Goal: Complete application form

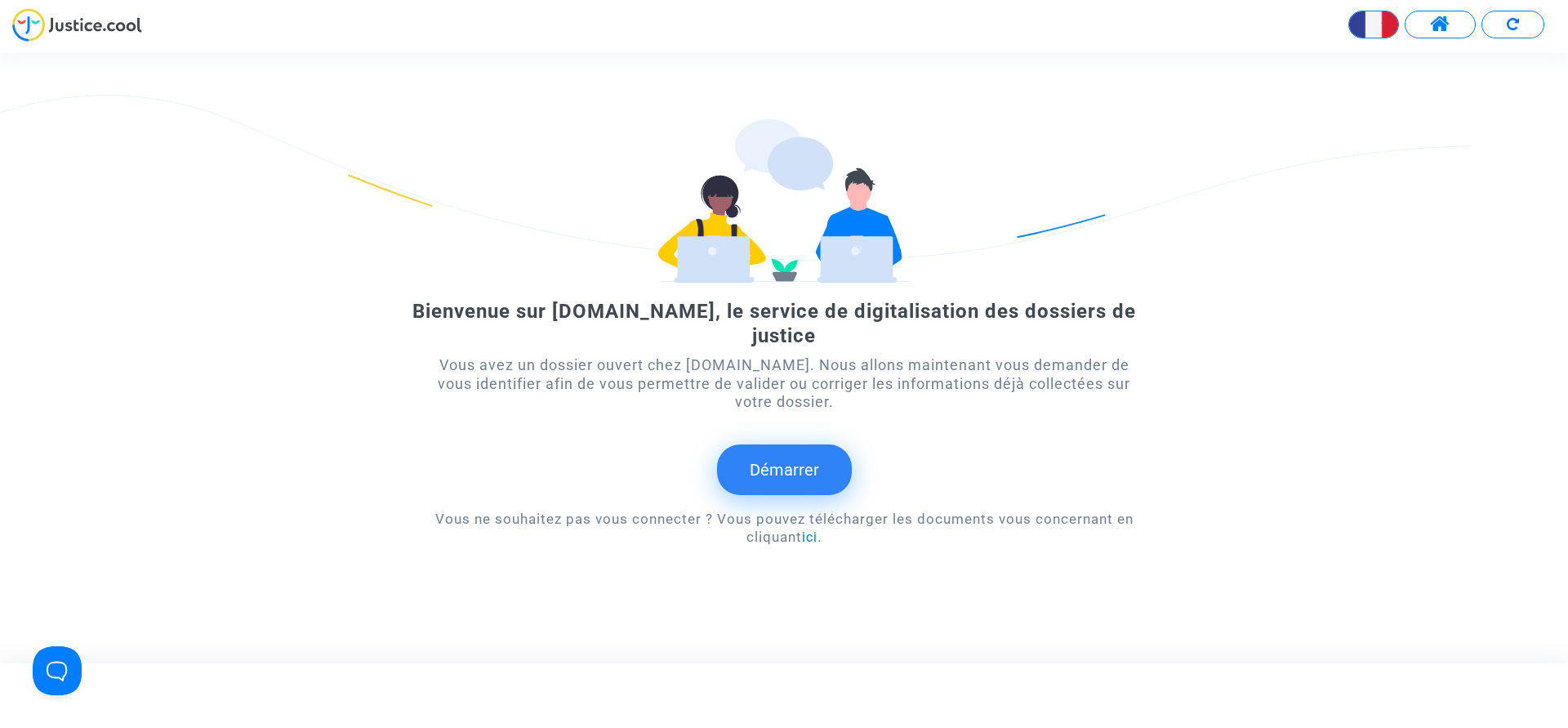
click at [817, 476] on button "Démarrer" at bounding box center [784, 469] width 135 height 50
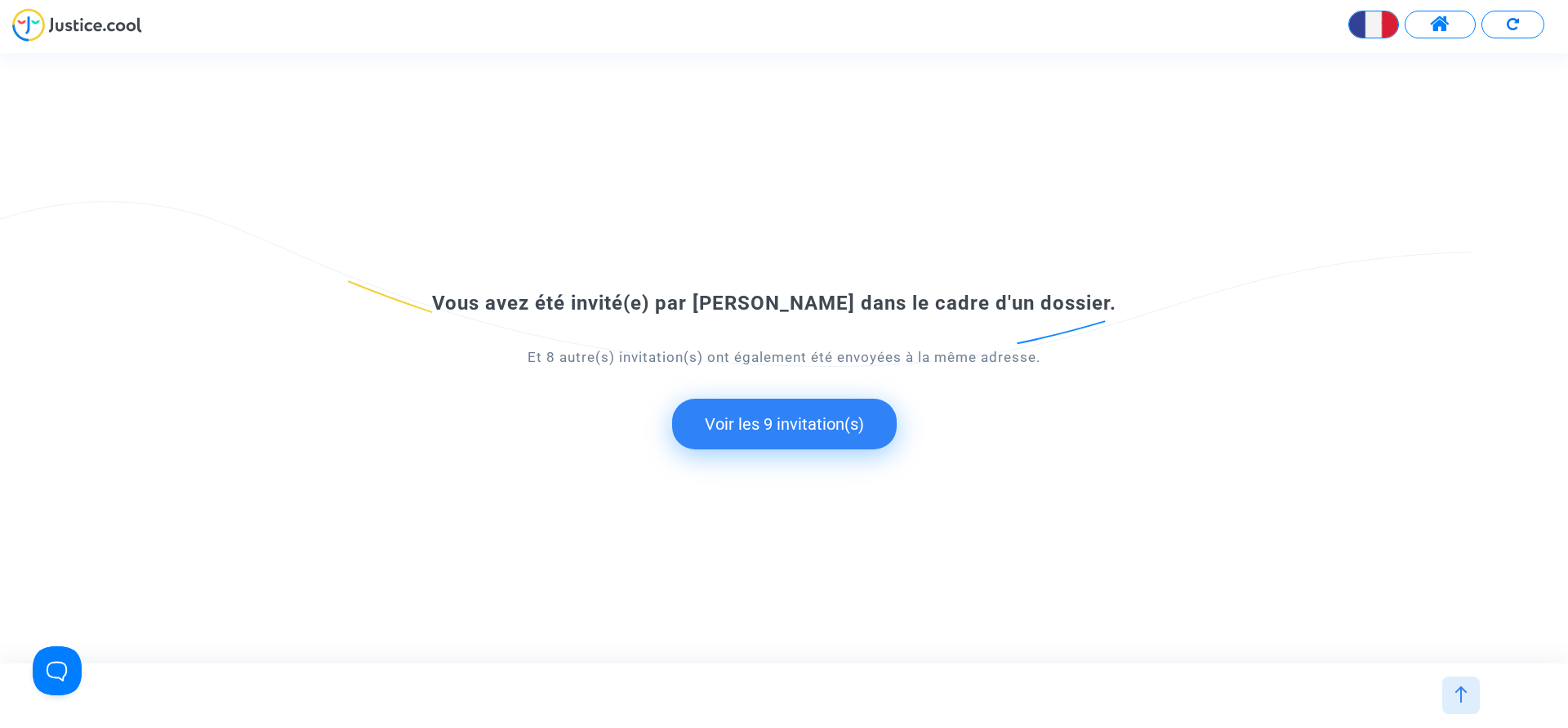
click at [794, 421] on button "Voir les 9 invitation(s)" at bounding box center [784, 423] width 224 height 50
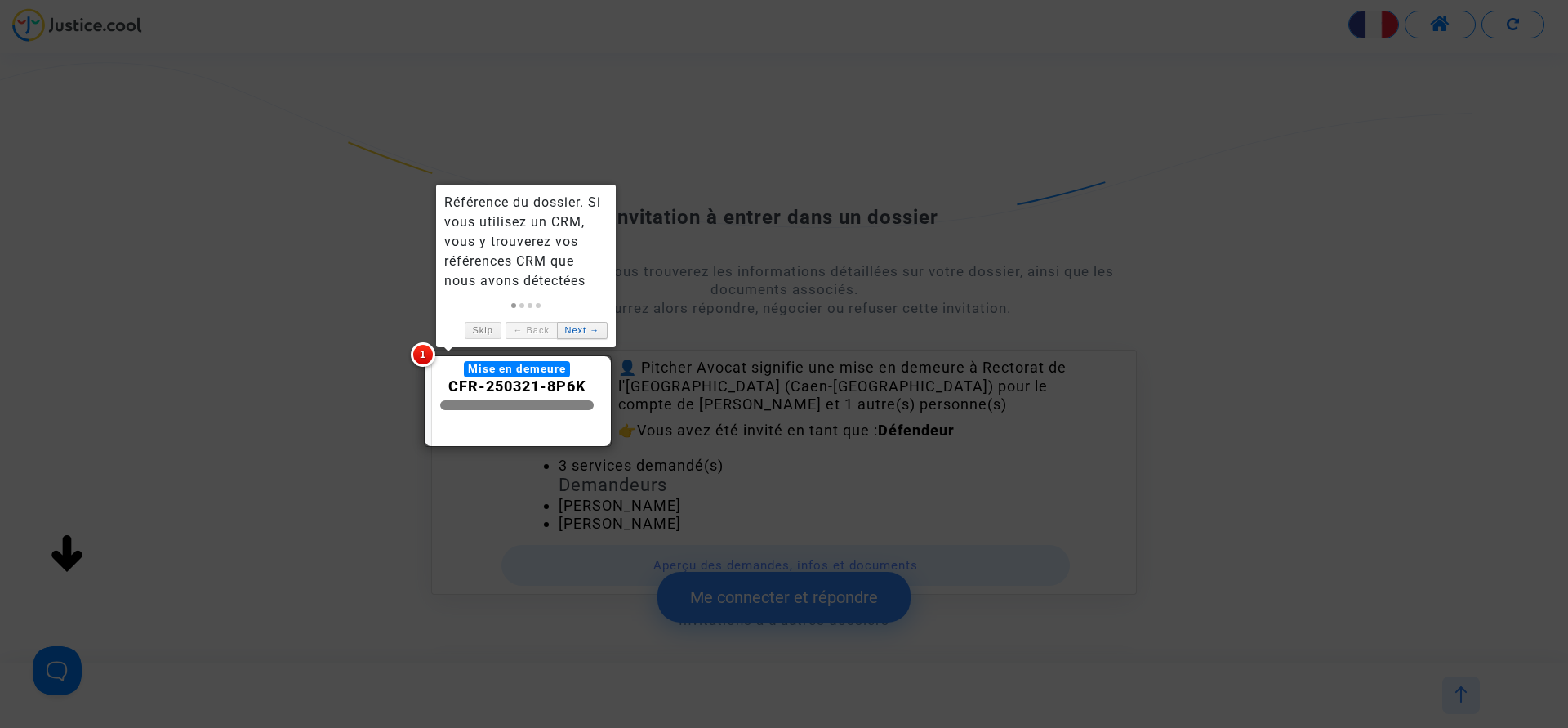
click at [586, 329] on link "Next →" at bounding box center [582, 330] width 50 height 17
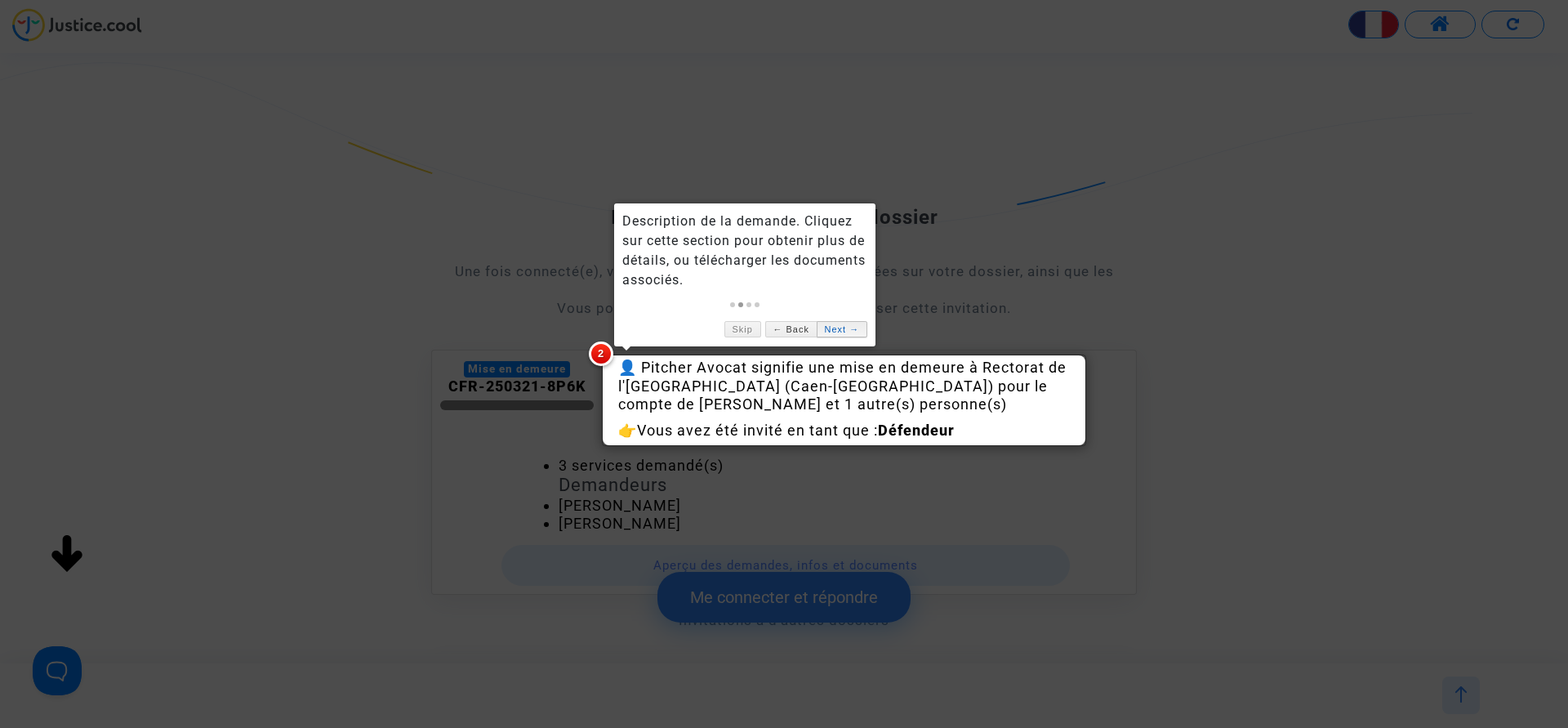
click at [845, 332] on link "Next →" at bounding box center [841, 329] width 50 height 17
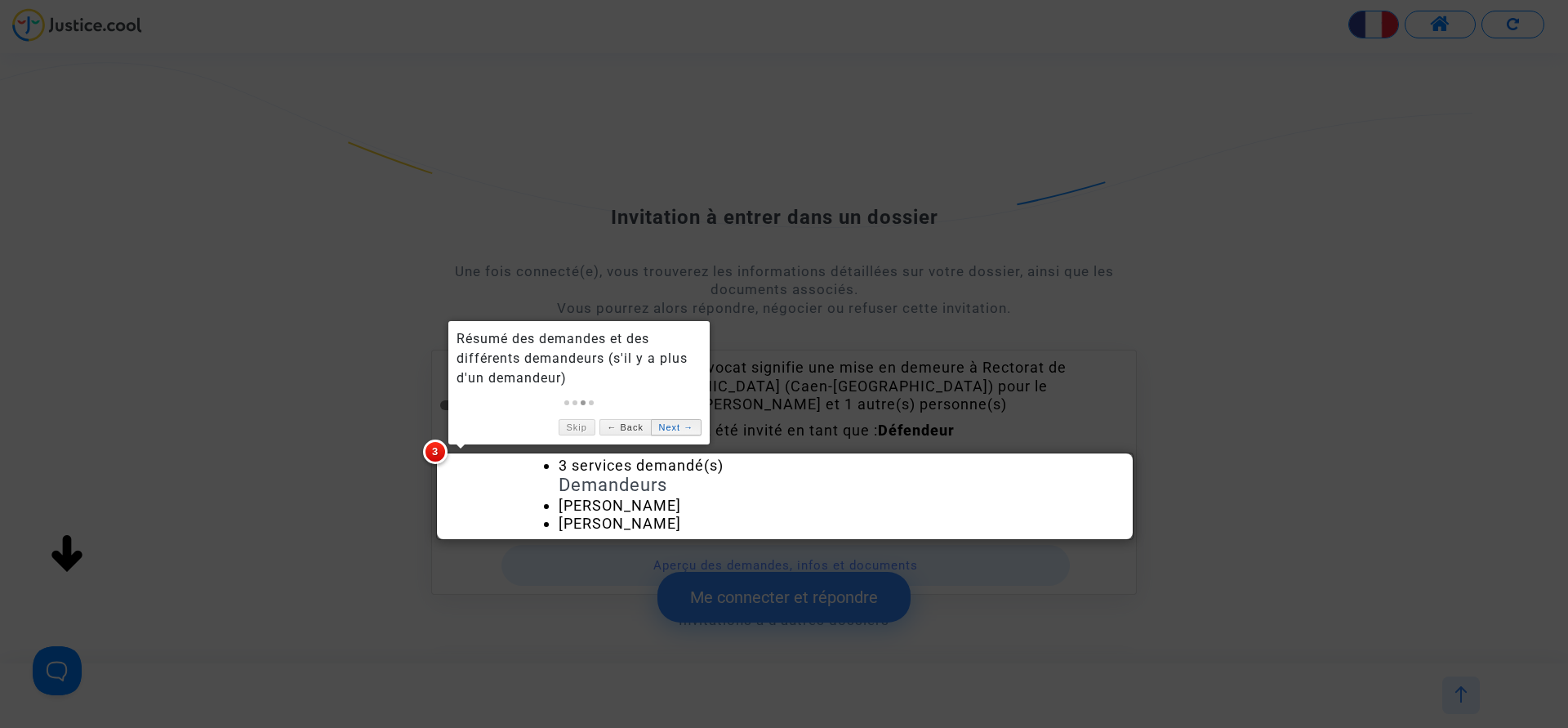
click at [668, 425] on link "Next →" at bounding box center [676, 428] width 50 height 17
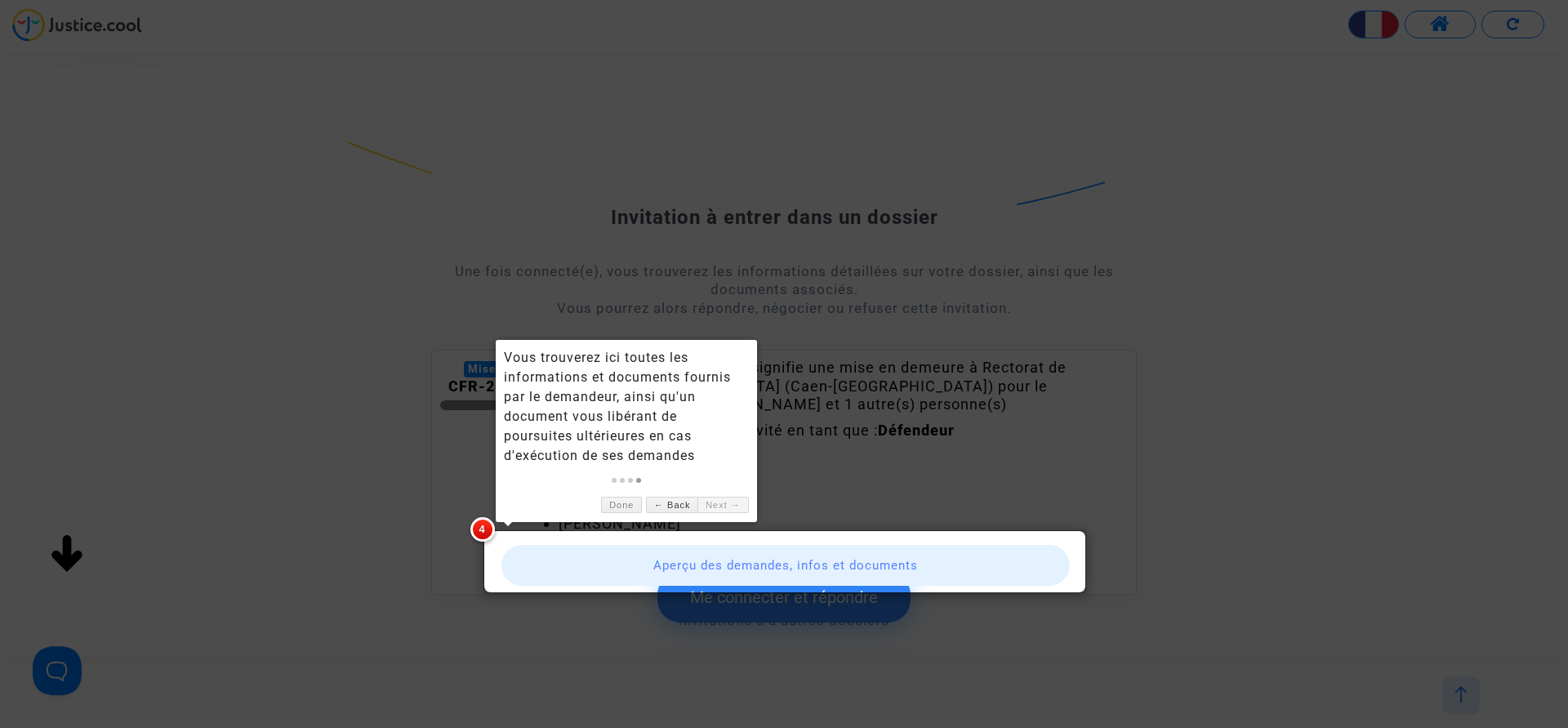
click at [714, 506] on link "Next →" at bounding box center [722, 505] width 50 height 17
click at [656, 508] on link "← Back" at bounding box center [671, 505] width 51 height 17
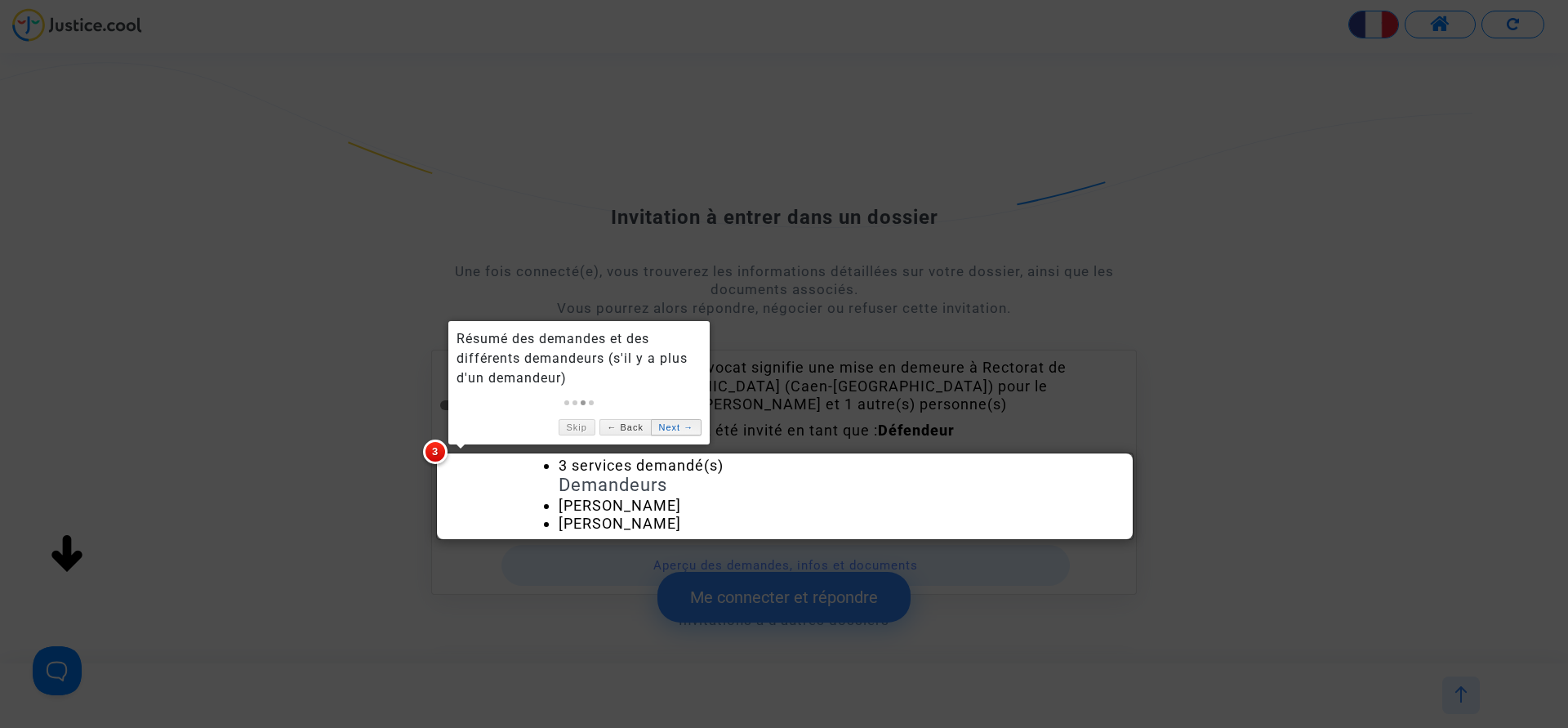
click at [667, 428] on link "Next →" at bounding box center [676, 428] width 50 height 17
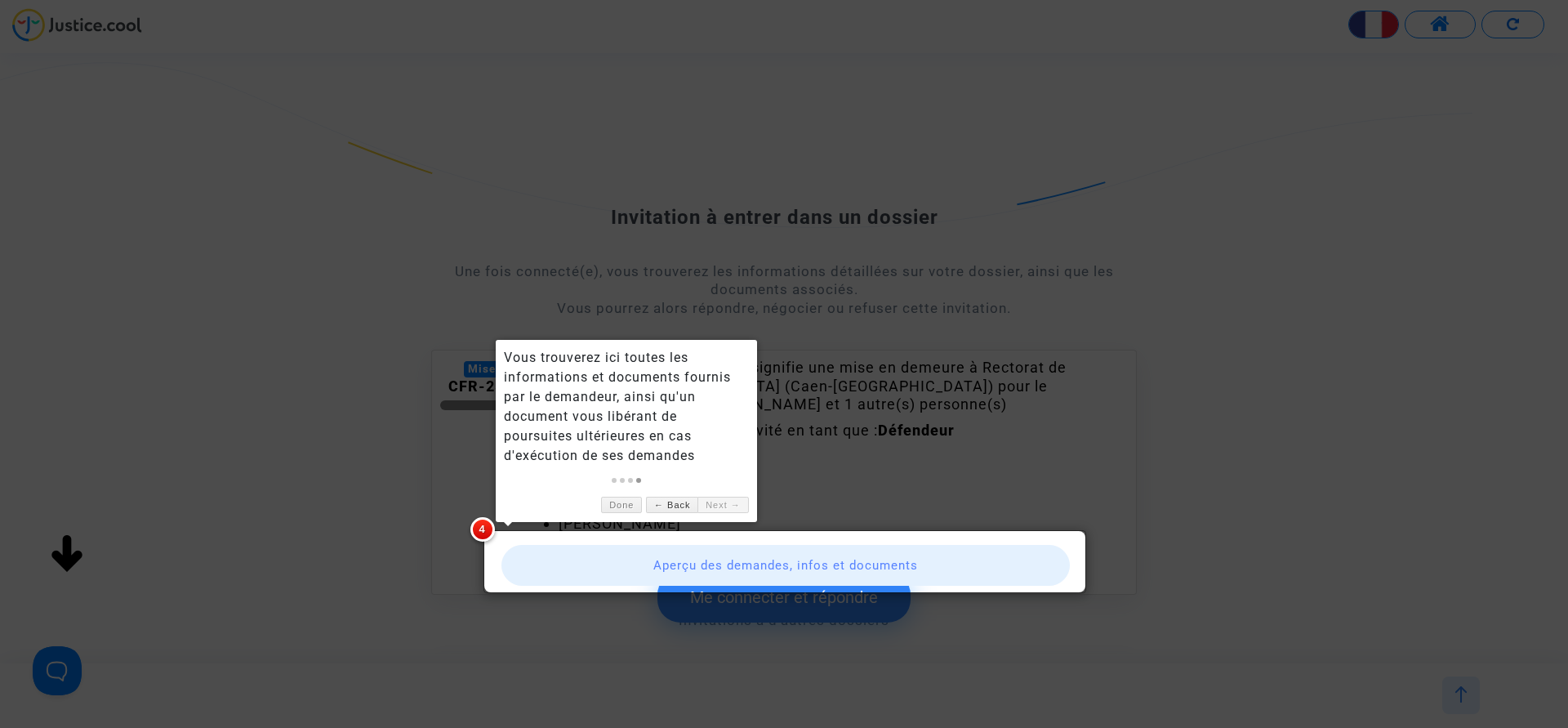
click at [720, 502] on link "Next →" at bounding box center [722, 505] width 50 height 17
click at [807, 341] on div at bounding box center [784, 364] width 1568 height 728
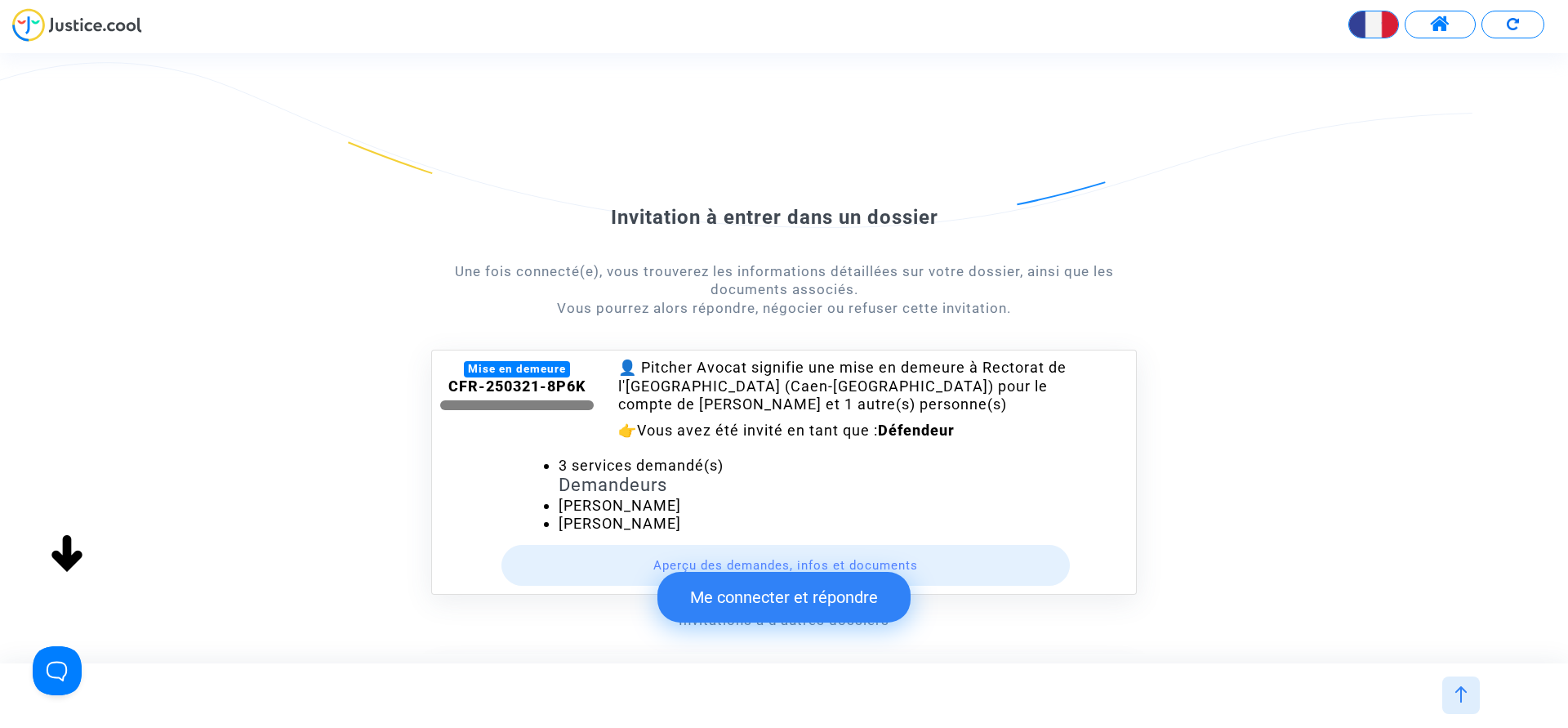
scroll to position [372, 0]
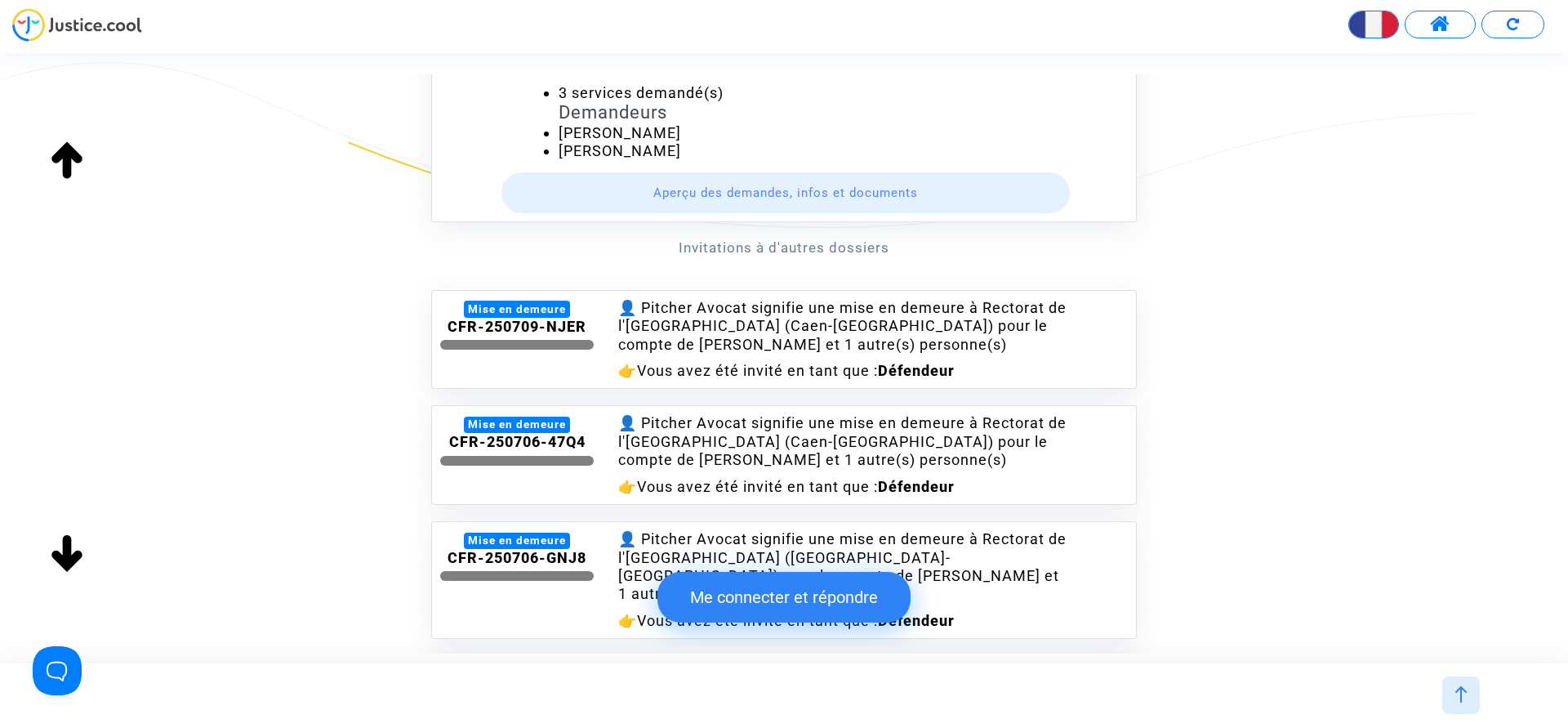
click at [751, 190] on button "Aperçu des demandes, infos et documents" at bounding box center [786, 193] width 569 height 41
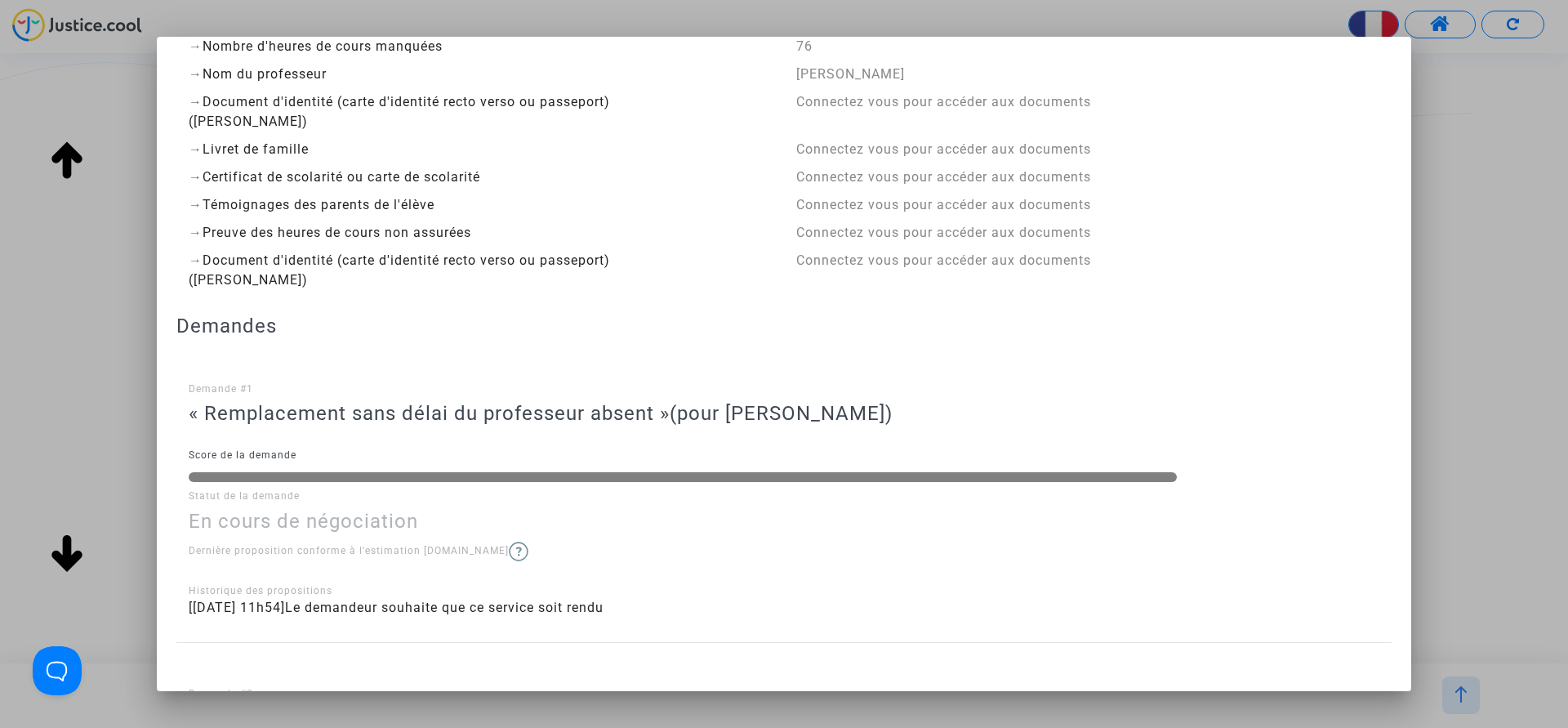
scroll to position [0, 0]
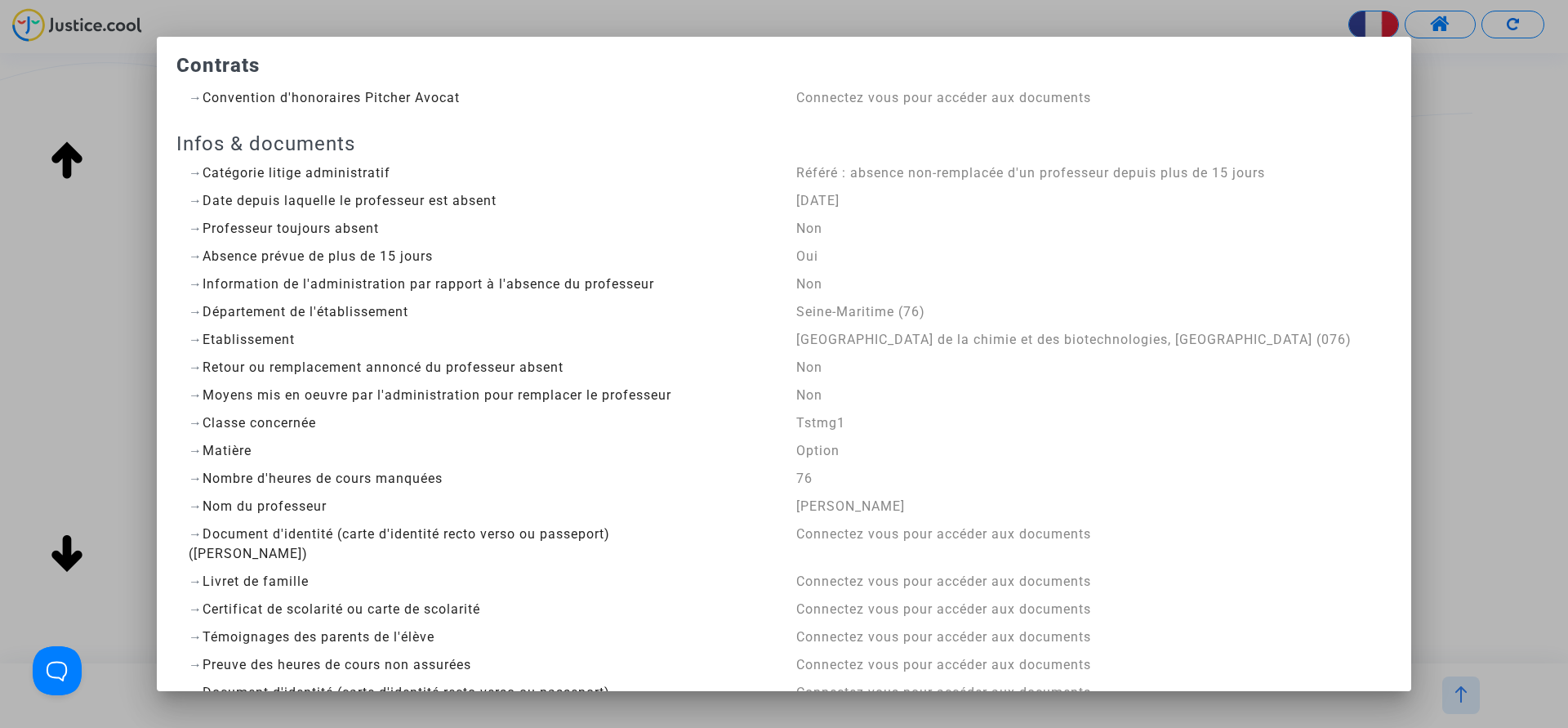
click at [1455, 73] on div at bounding box center [784, 364] width 1568 height 728
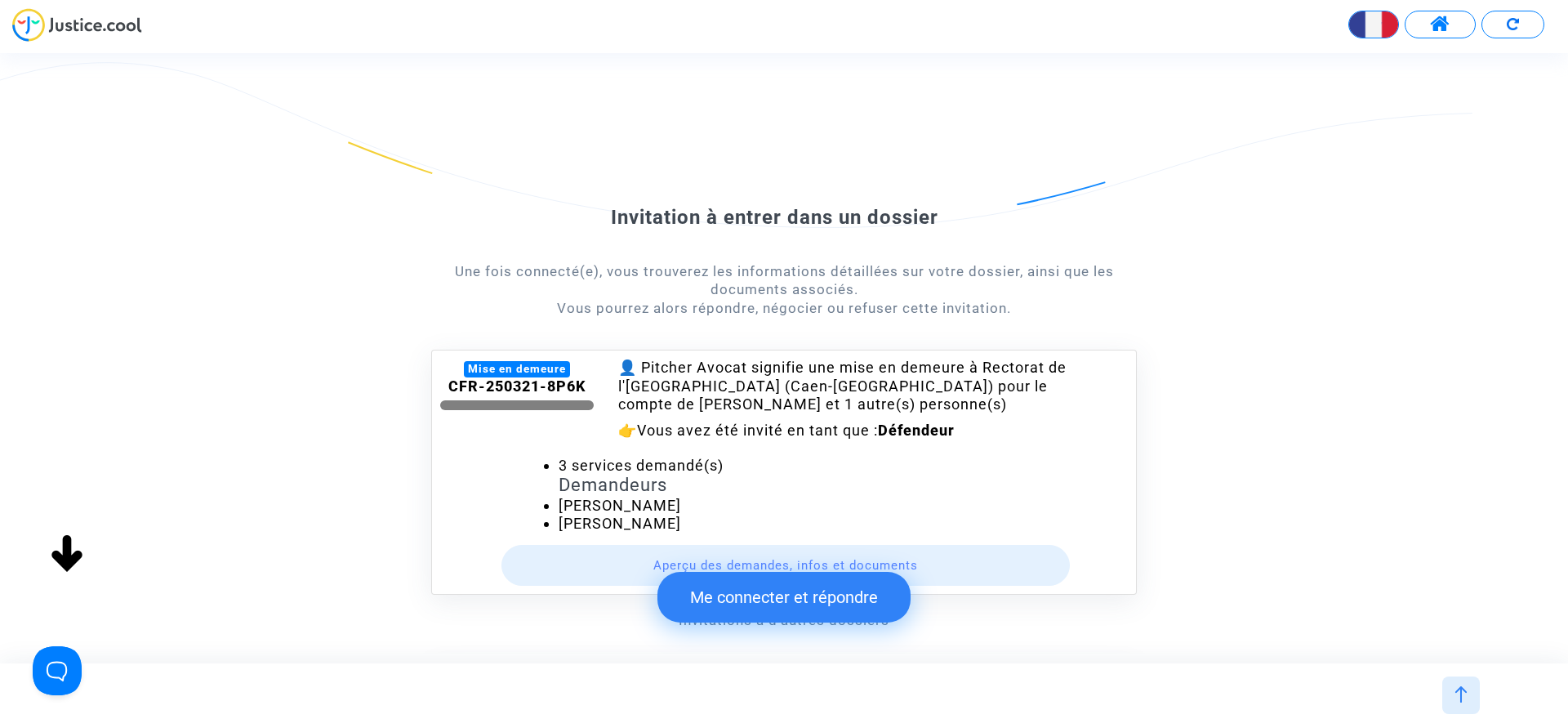
scroll to position [186, 0]
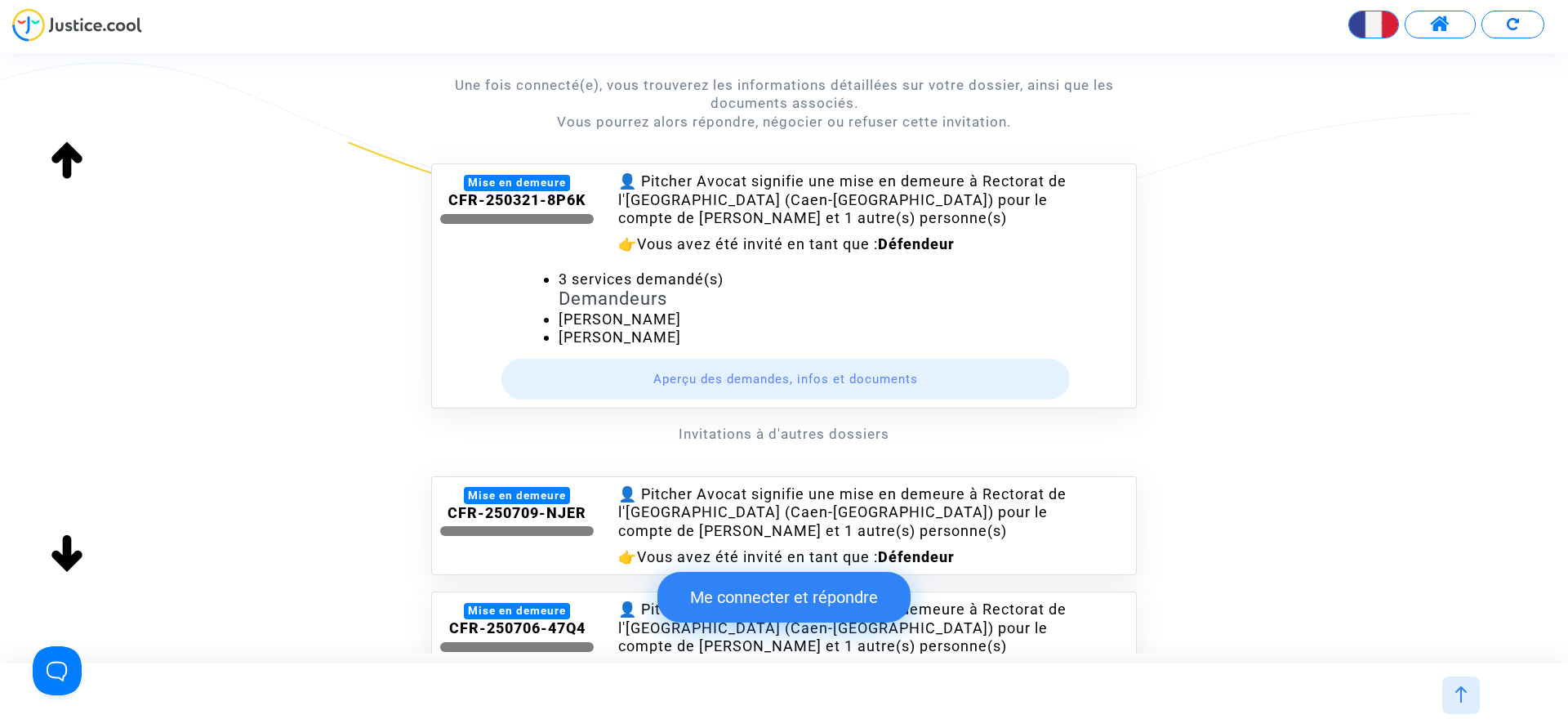
click at [732, 382] on button "Aperçu des demandes, infos et documents" at bounding box center [786, 379] width 569 height 41
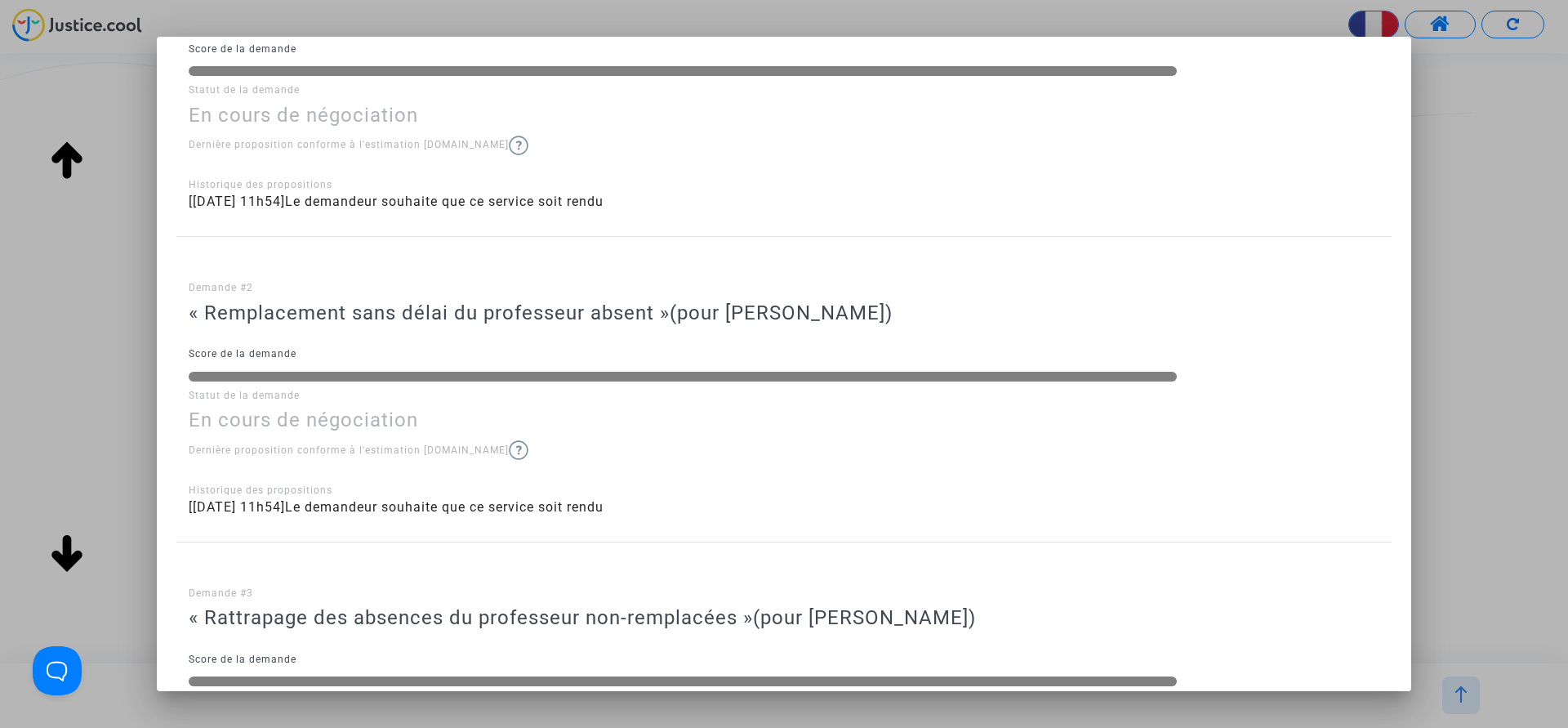
scroll to position [559, 0]
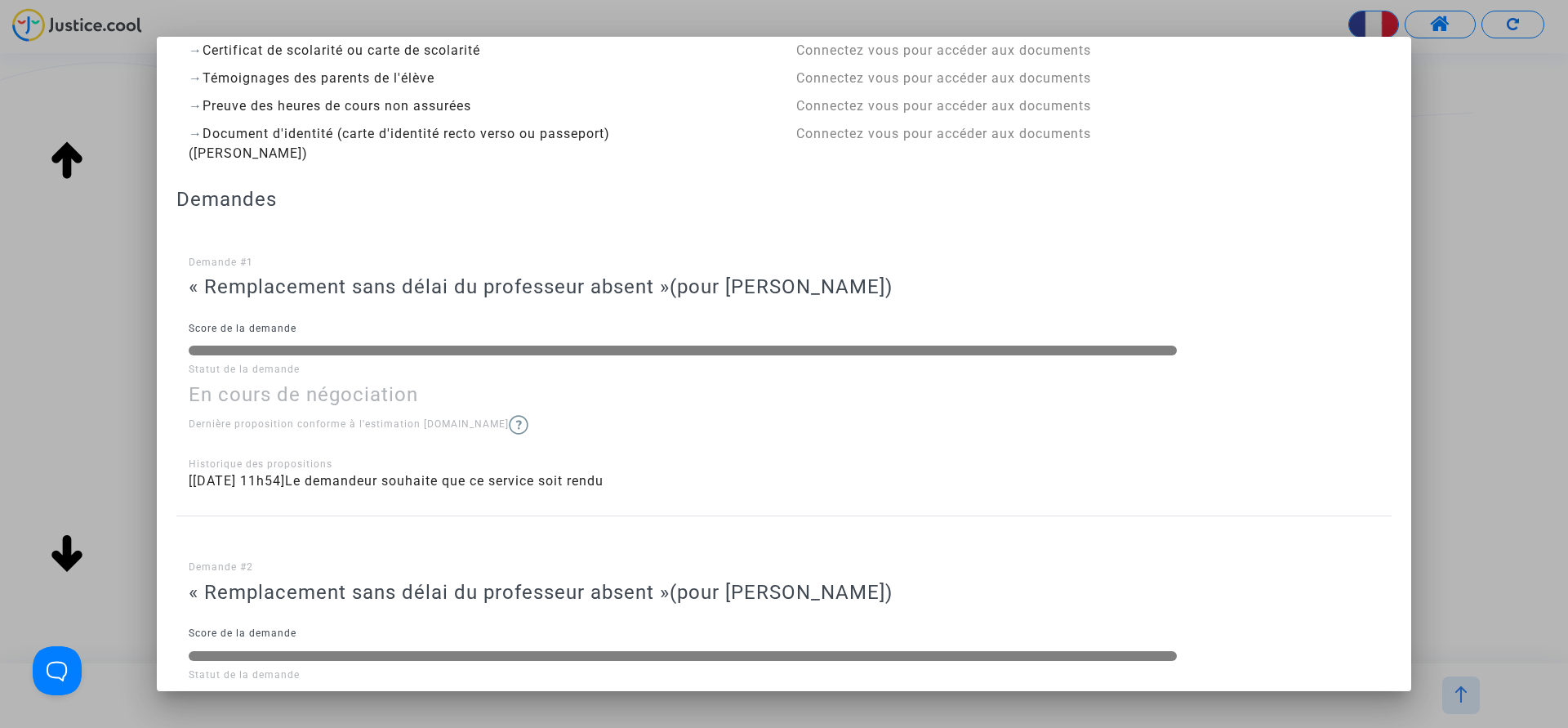
click at [267, 329] on div "Demande #1 « Remplacement sans délai du professeur absent » (pour Cathy Potel) …" at bounding box center [783, 359] width 1190 height 295
click at [265, 355] on div at bounding box center [682, 348] width 1013 height 14
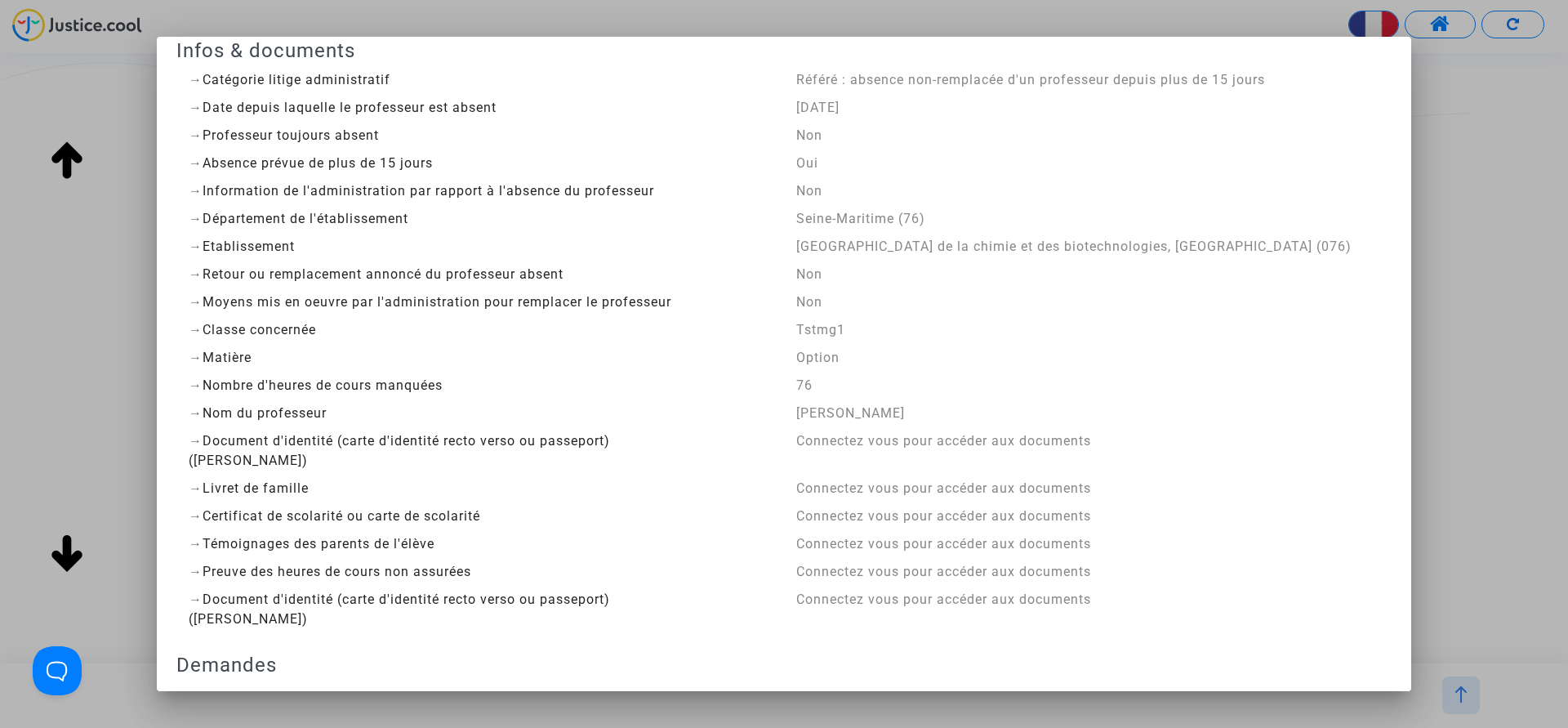
scroll to position [0, 0]
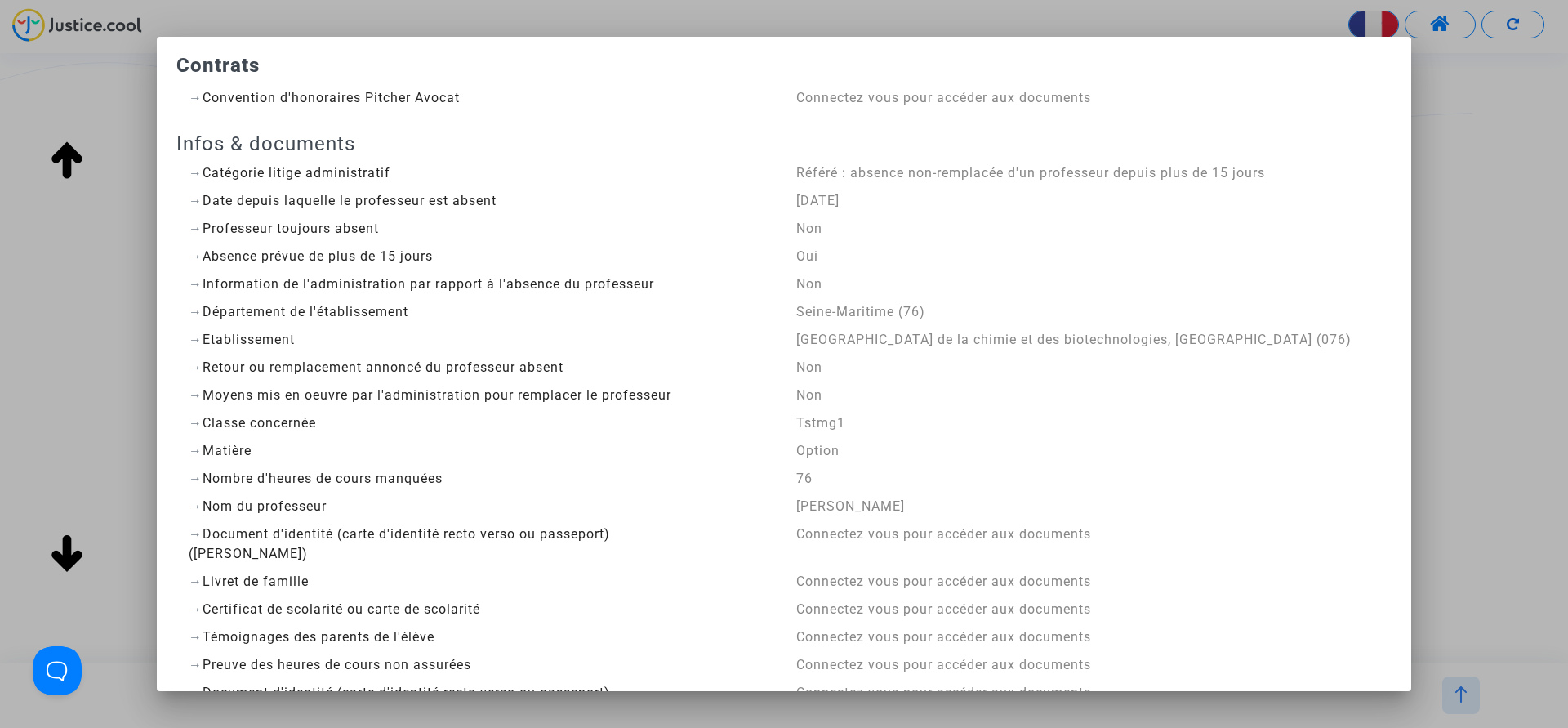
drag, startPoint x: 312, startPoint y: 101, endPoint x: 722, endPoint y: 112, distance: 410.1
click at [1443, 57] on div at bounding box center [784, 364] width 1568 height 728
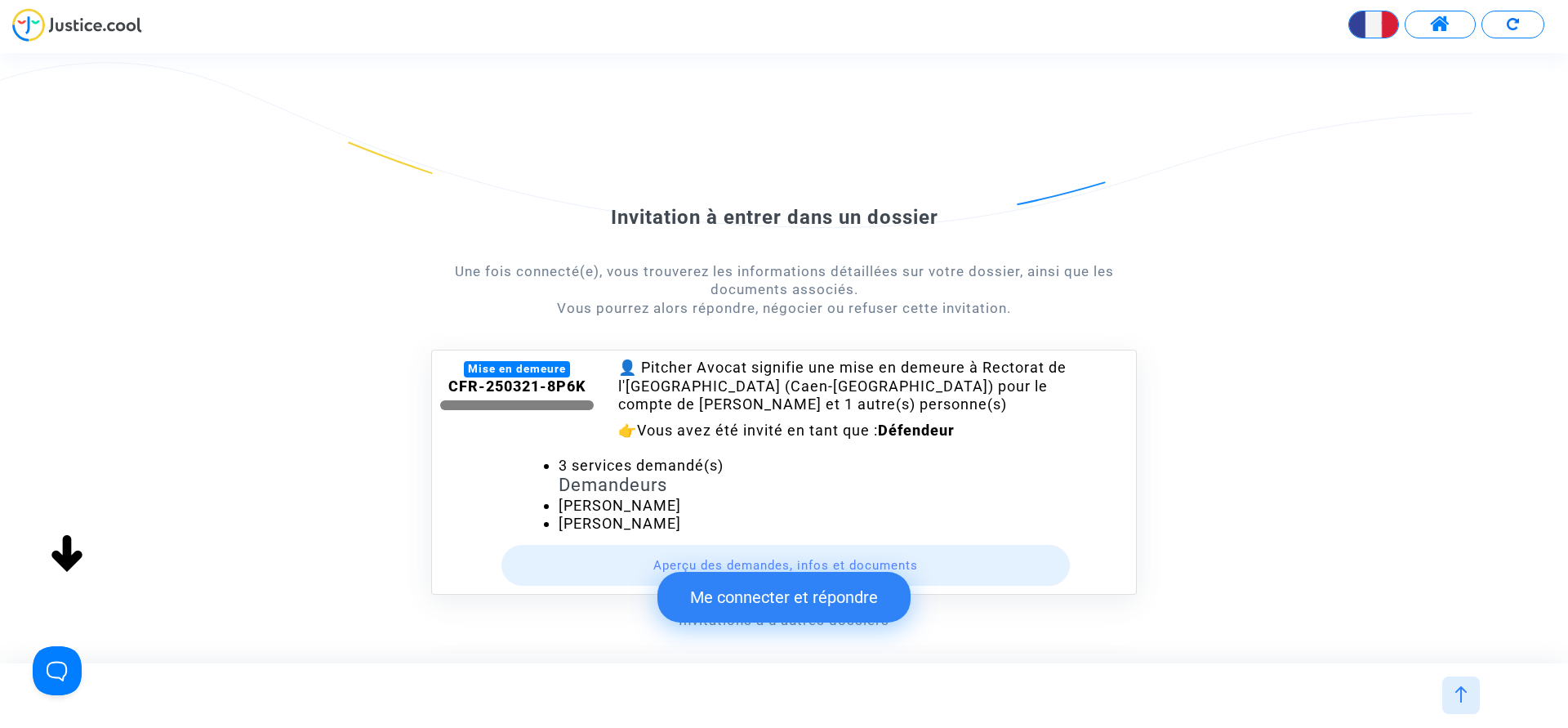
click at [518, 370] on div "Mise en demeure" at bounding box center [517, 369] width 107 height 16
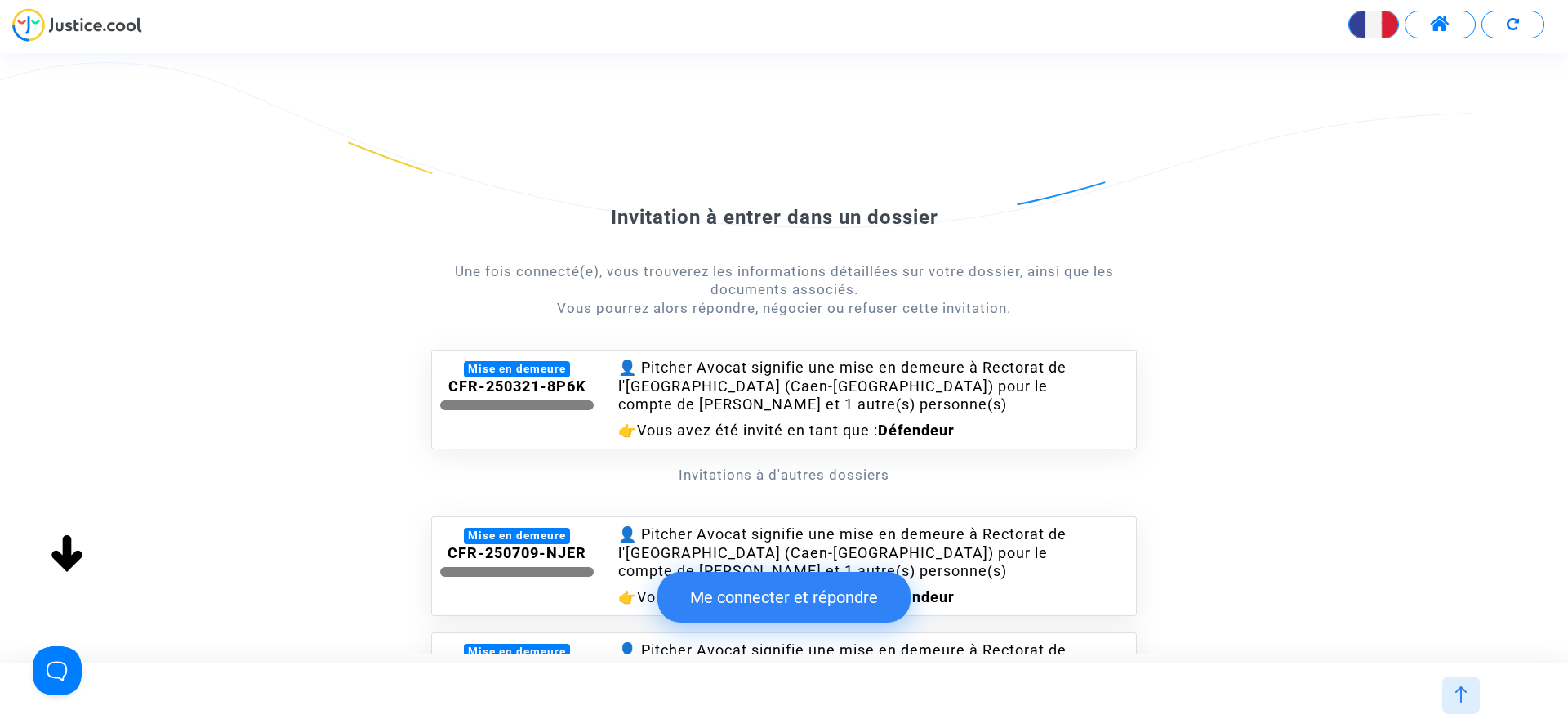
click at [518, 370] on div "Mise en demeure" at bounding box center [517, 369] width 107 height 16
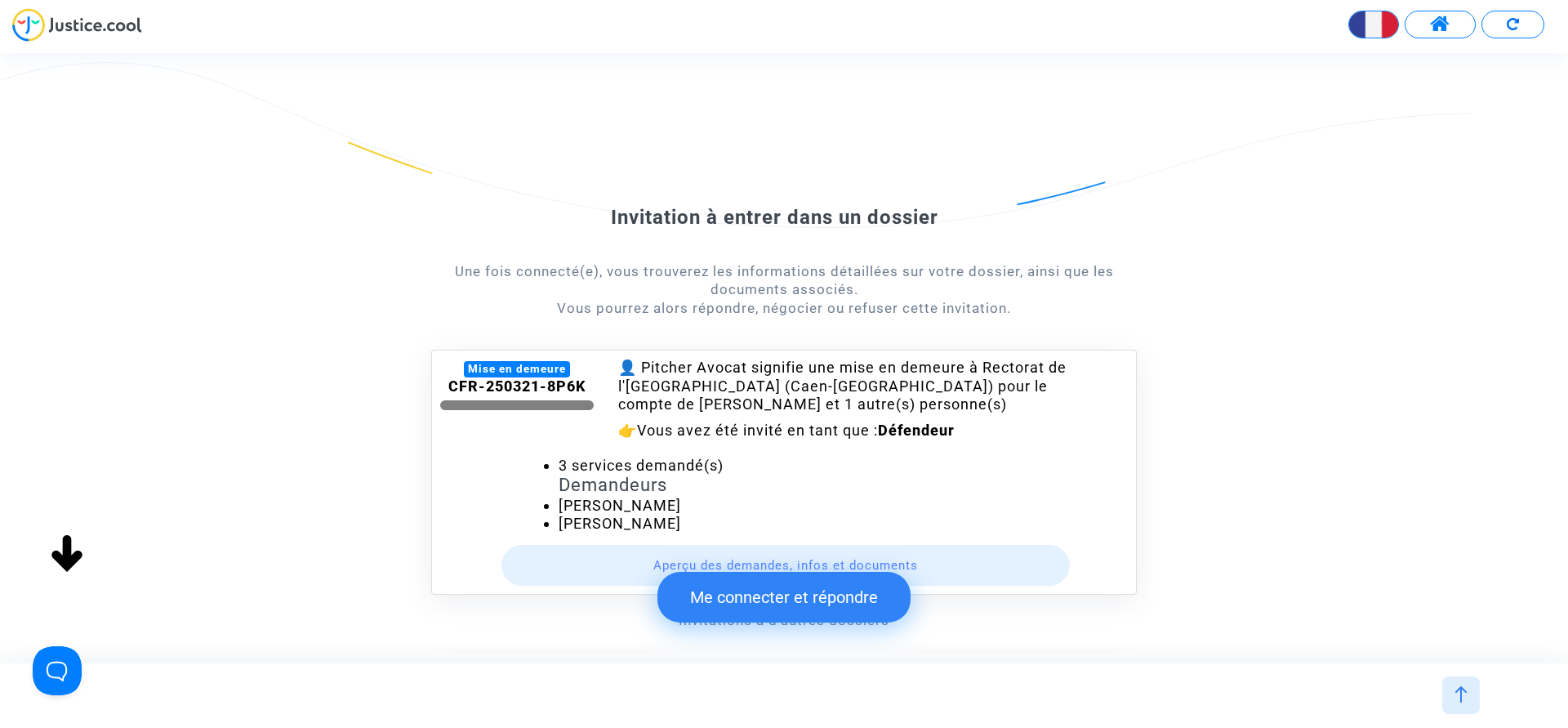
click at [518, 370] on div "Mise en demeure" at bounding box center [517, 369] width 107 height 16
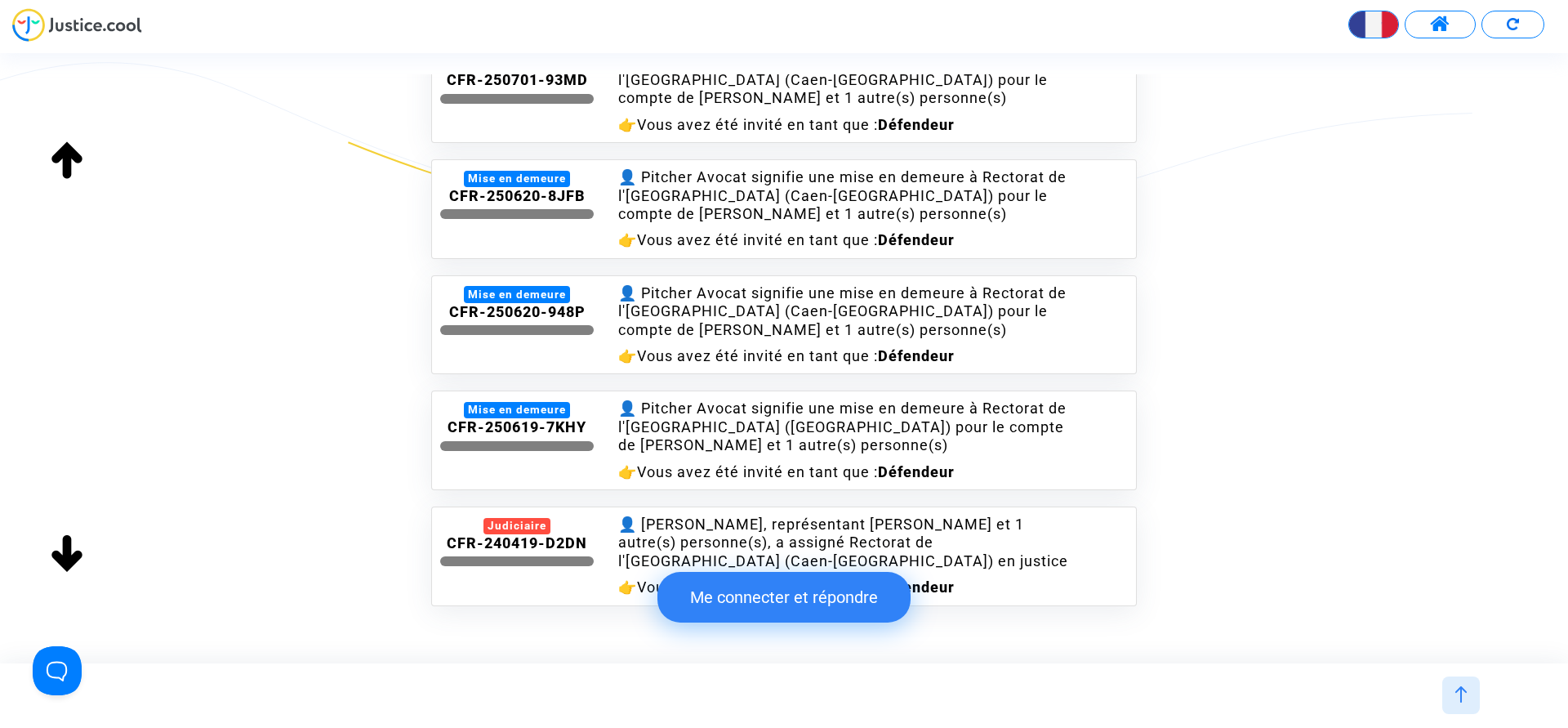
scroll to position [886, 0]
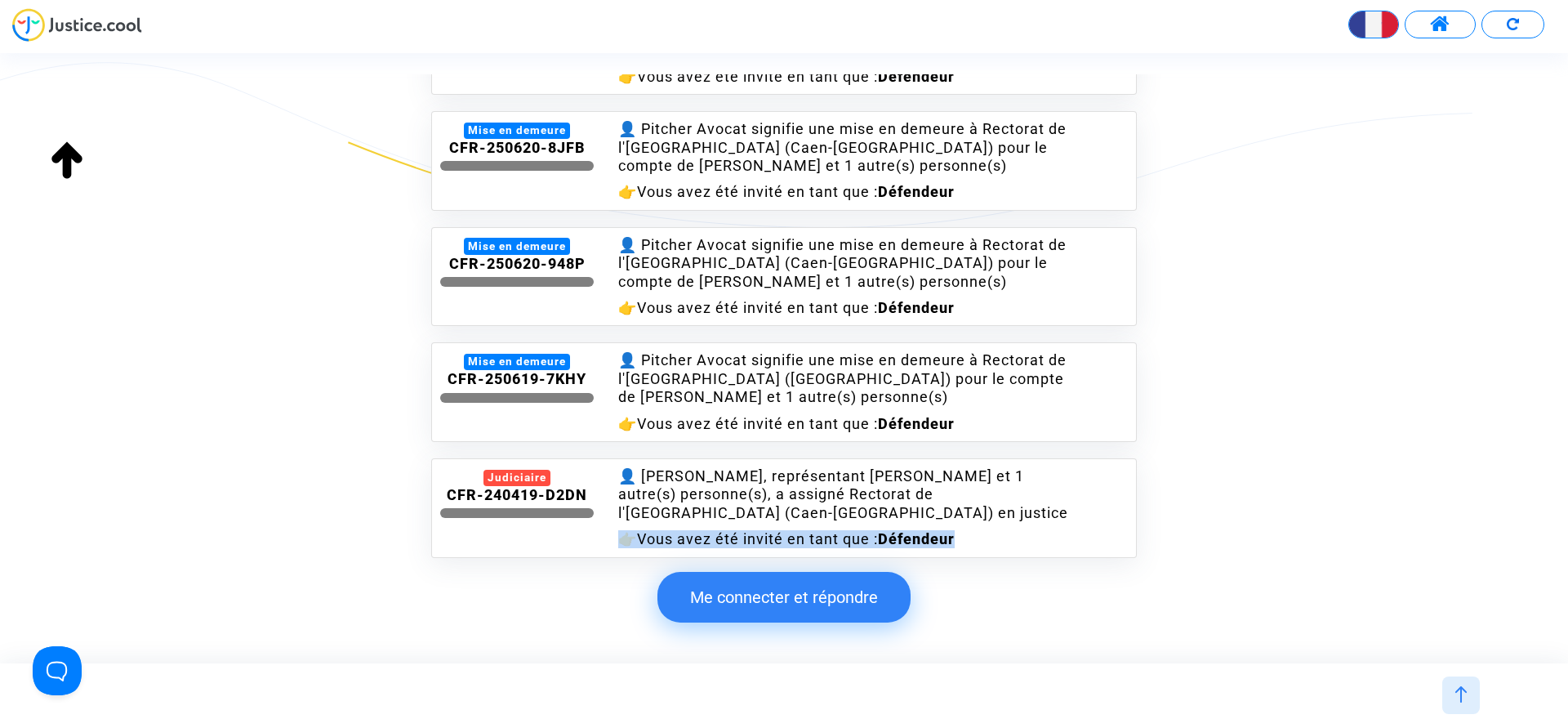
drag, startPoint x: 627, startPoint y: 522, endPoint x: 977, endPoint y: 515, distance: 350.1
click at [977, 530] on div "👉 Vous avez été invité en tant que : Défendeur" at bounding box center [842, 539] width 450 height 18
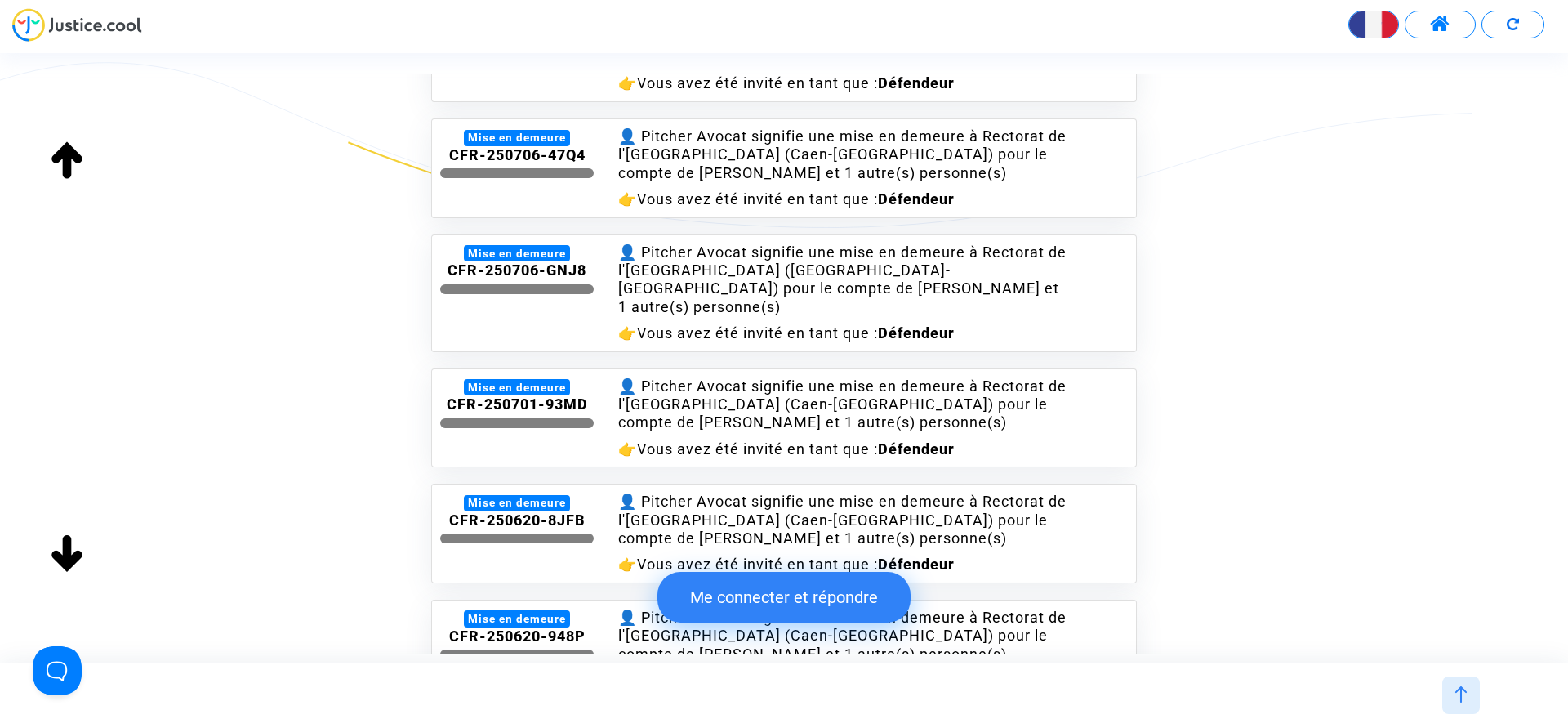
scroll to position [48, 0]
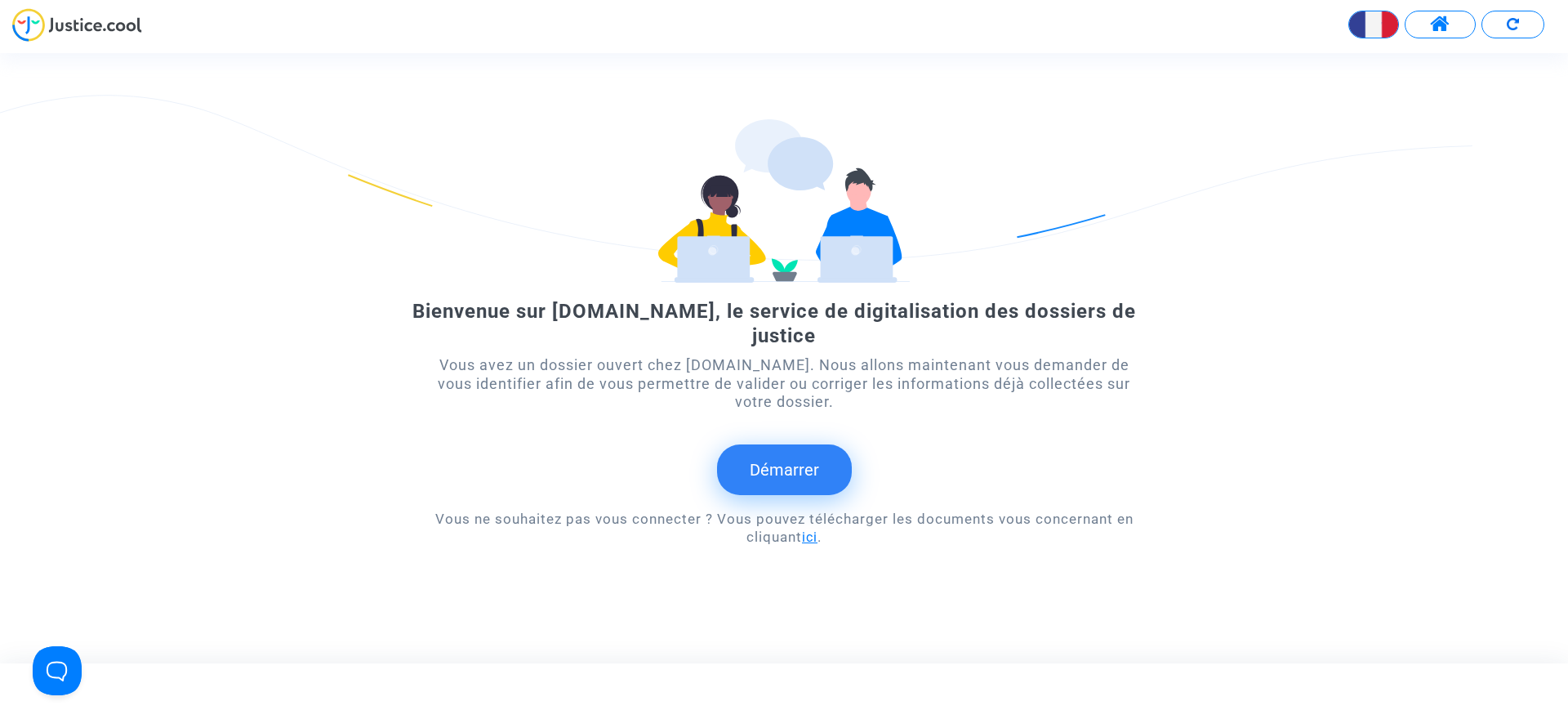
click at [811, 542] on link "ici" at bounding box center [810, 537] width 15 height 15
